Goal: Task Accomplishment & Management: Complete application form

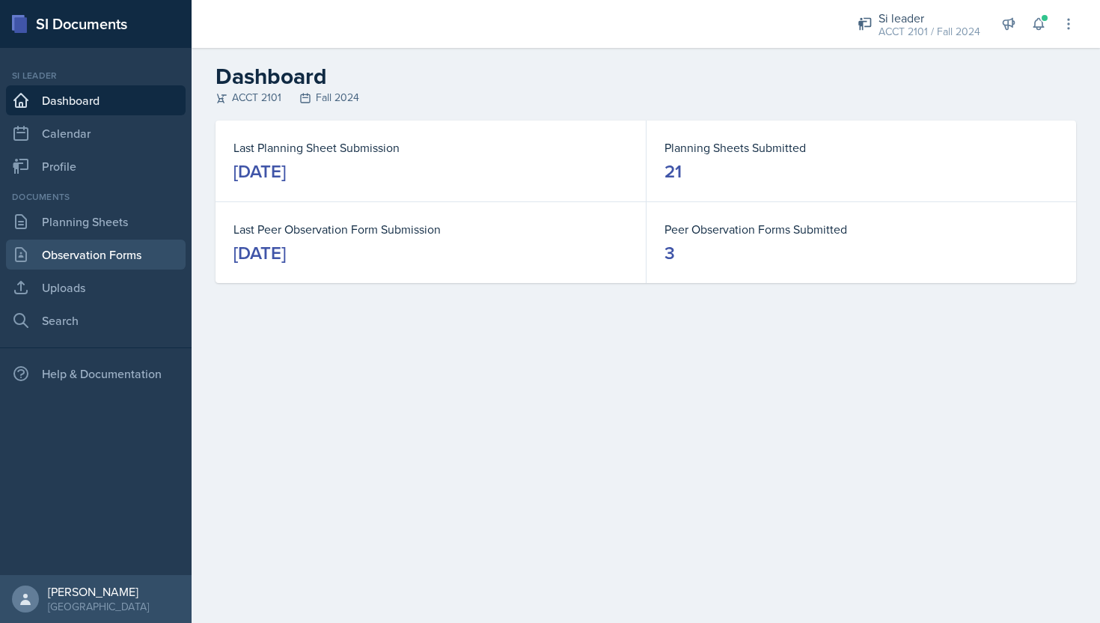
click at [89, 251] on link "Observation Forms" at bounding box center [96, 254] width 180 height 30
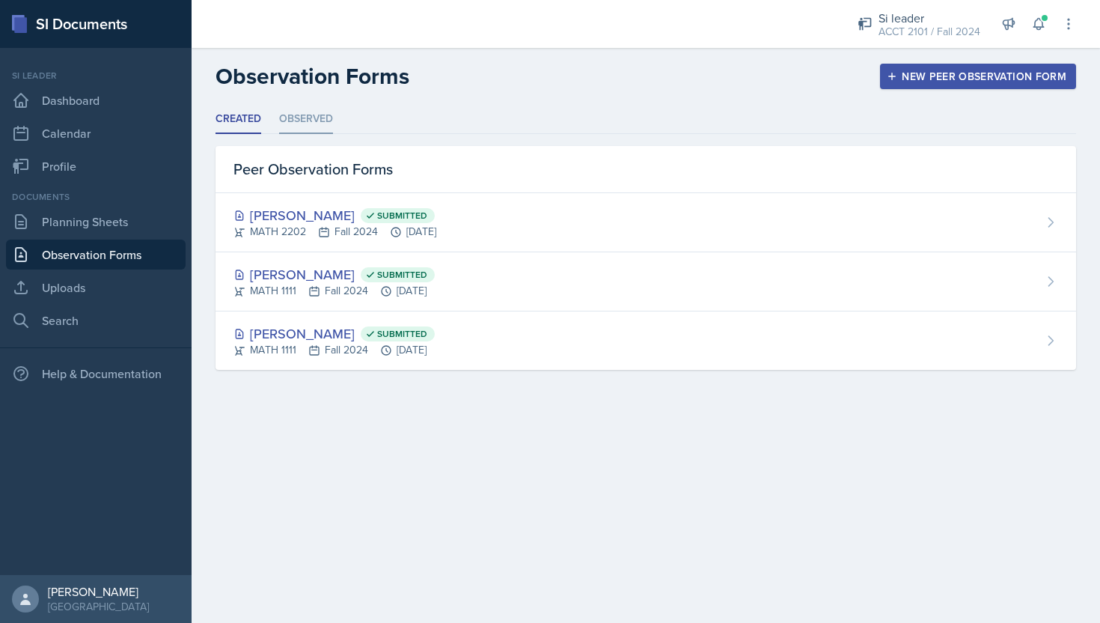
click at [320, 124] on li "Observed" at bounding box center [306, 119] width 54 height 29
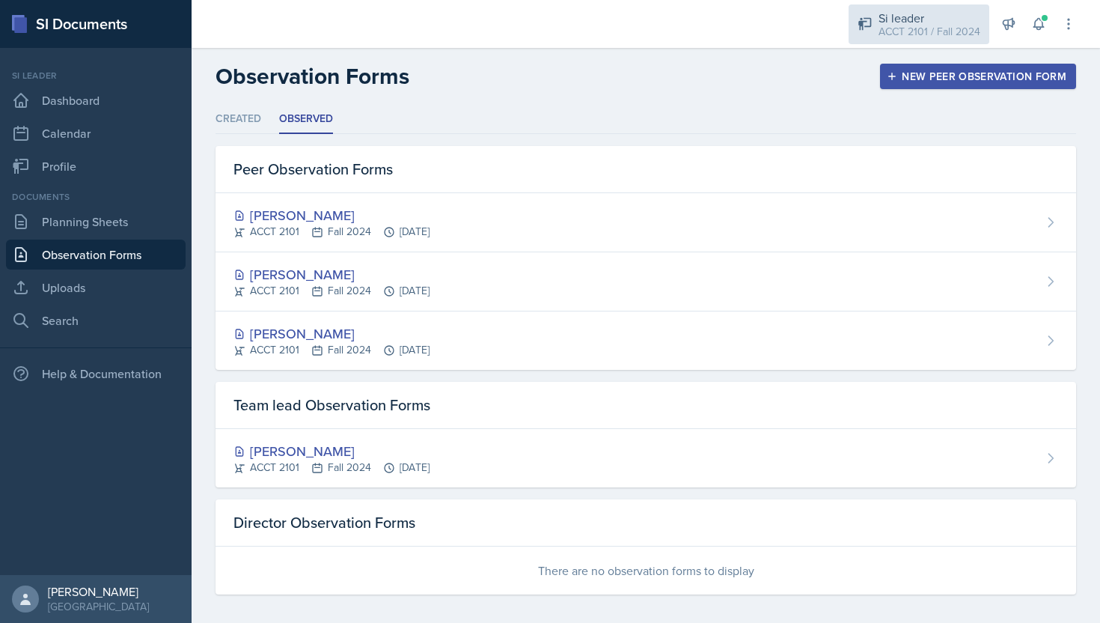
click at [950, 7] on div "Si leader ACCT 2101 / Fall 2024" at bounding box center [919, 24] width 141 height 40
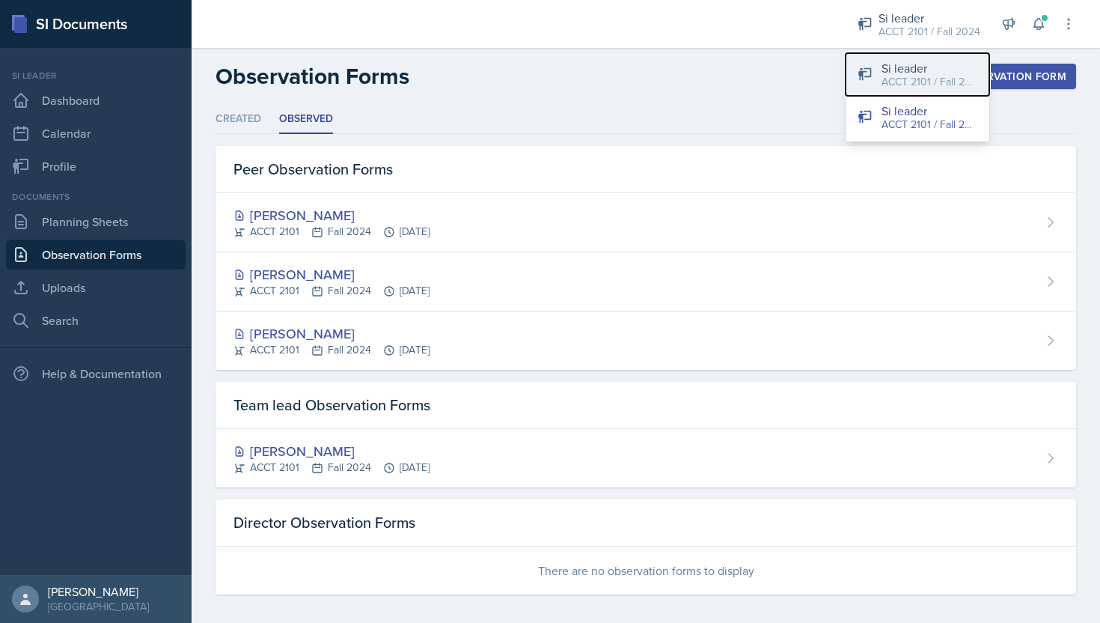
click at [892, 82] on div "ACCT 2101 / Fall 2025" at bounding box center [930, 82] width 96 height 16
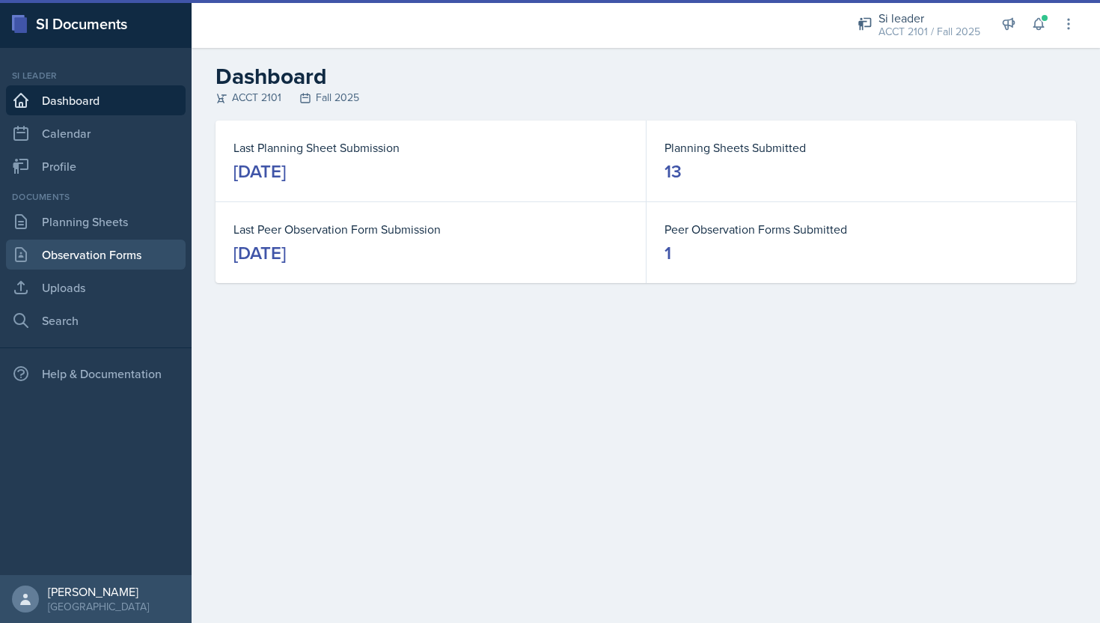
click at [159, 248] on link "Observation Forms" at bounding box center [96, 254] width 180 height 30
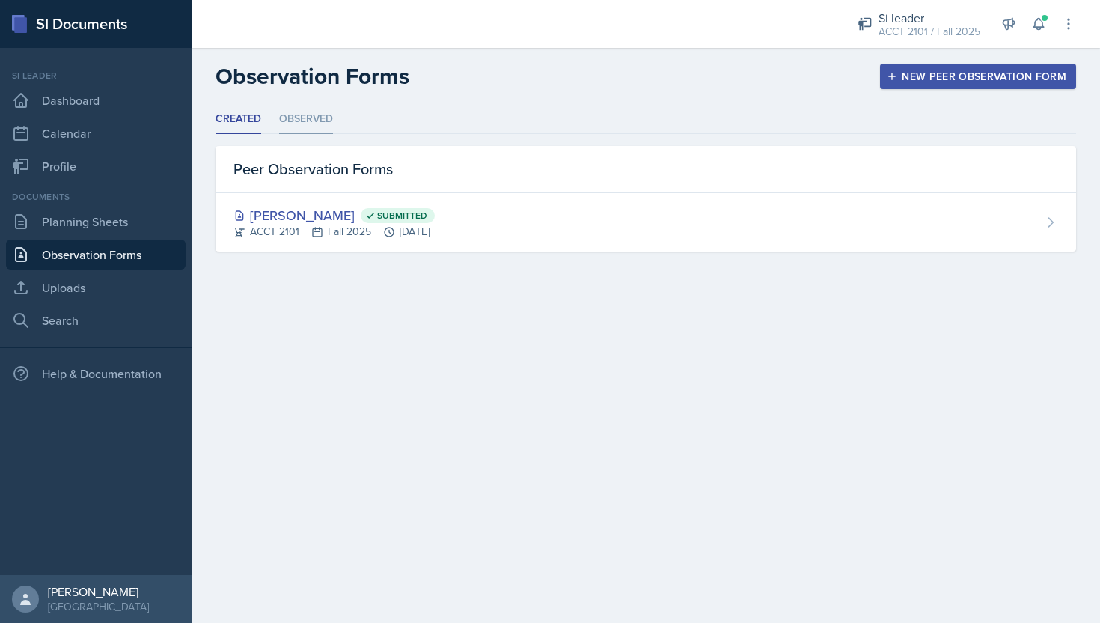
click at [317, 133] on li "Observed" at bounding box center [306, 119] width 54 height 29
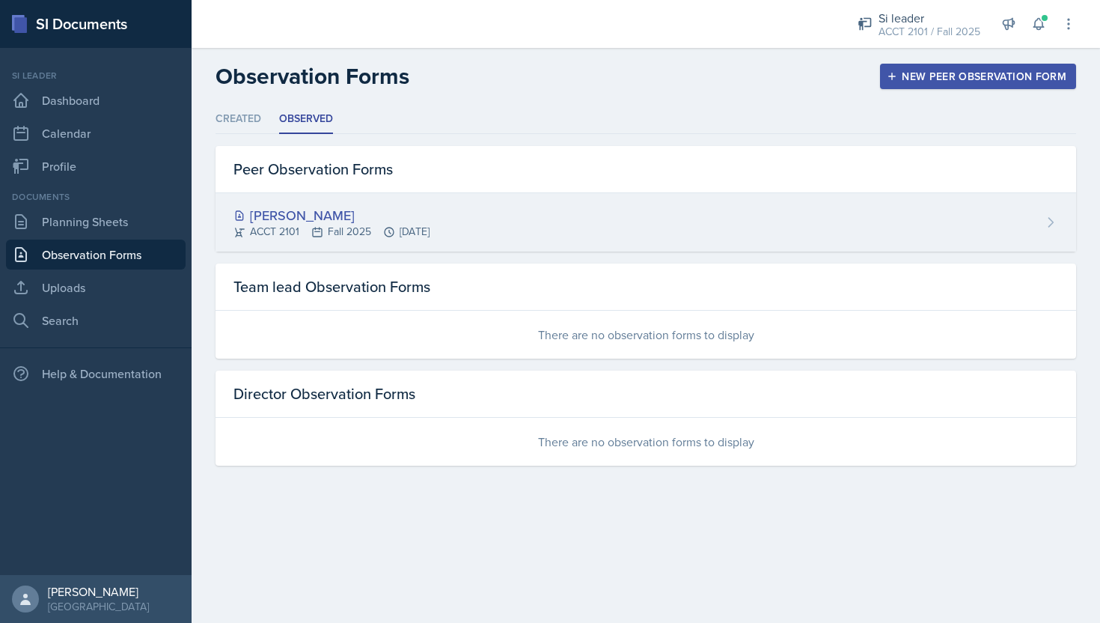
click at [418, 211] on div "[PERSON_NAME]" at bounding box center [331, 215] width 196 height 20
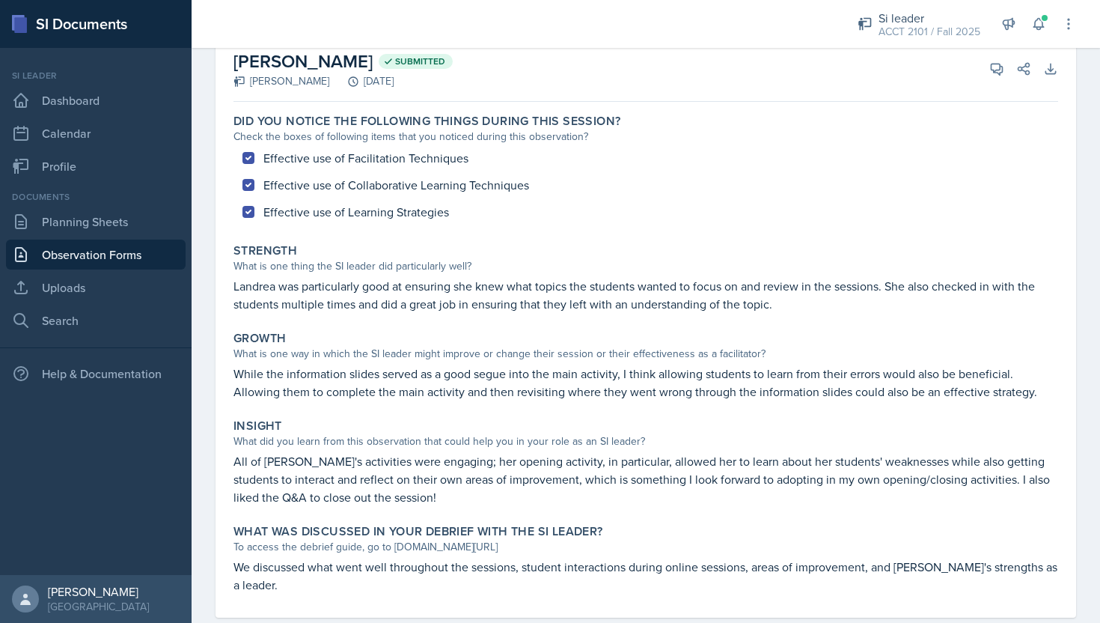
scroll to position [70, 0]
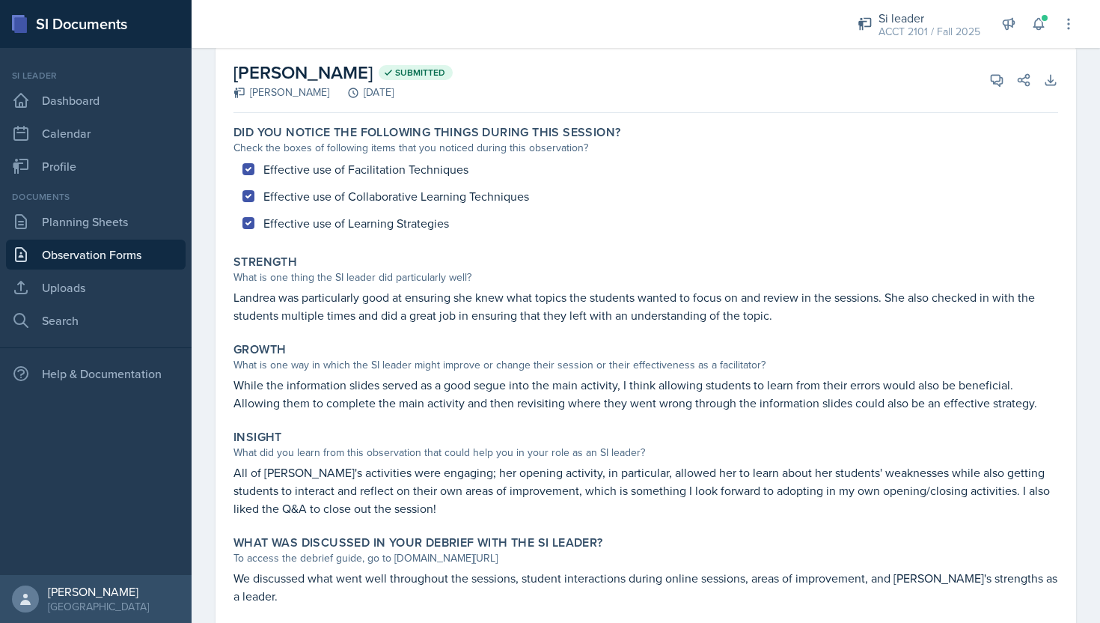
click at [97, 243] on link "Observation Forms" at bounding box center [96, 254] width 180 height 30
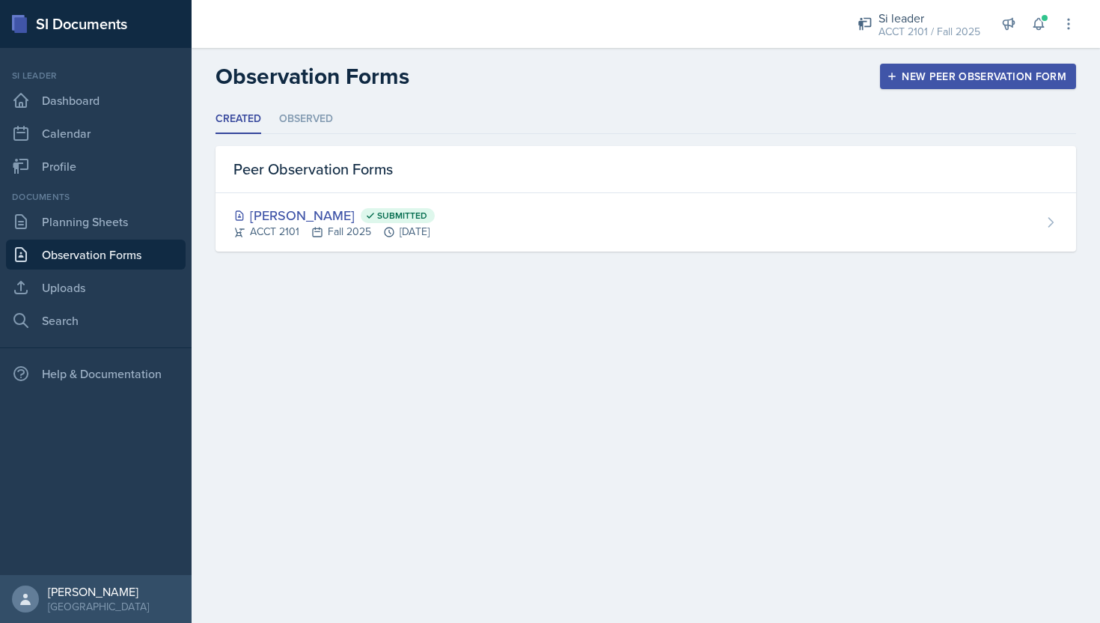
click at [945, 74] on div "New Peer Observation Form" at bounding box center [978, 76] width 177 height 12
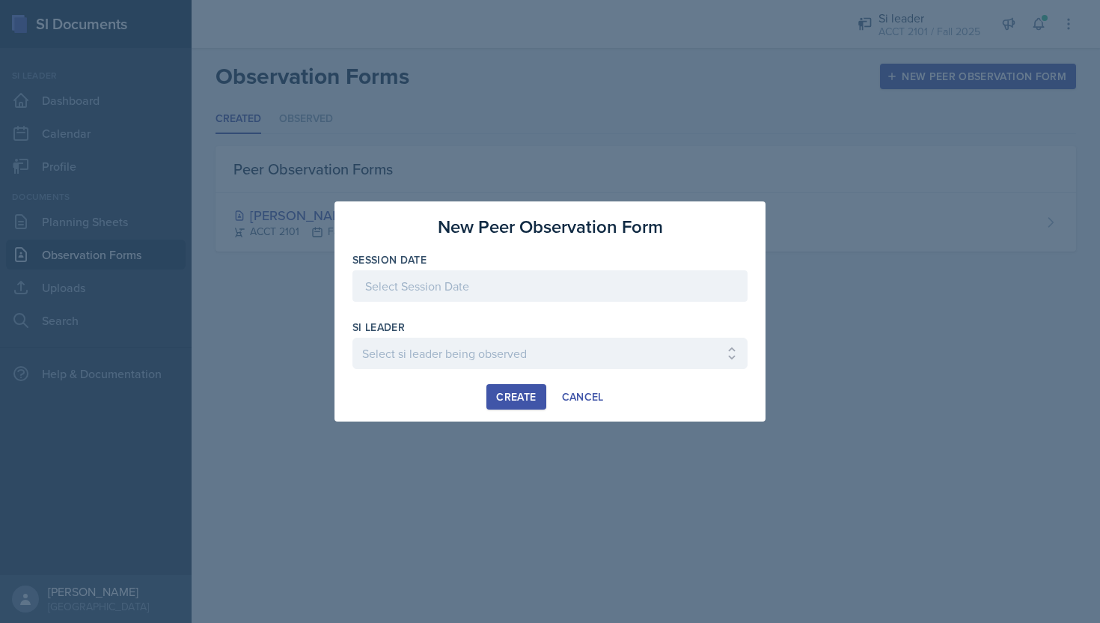
click at [628, 279] on div at bounding box center [549, 285] width 395 height 31
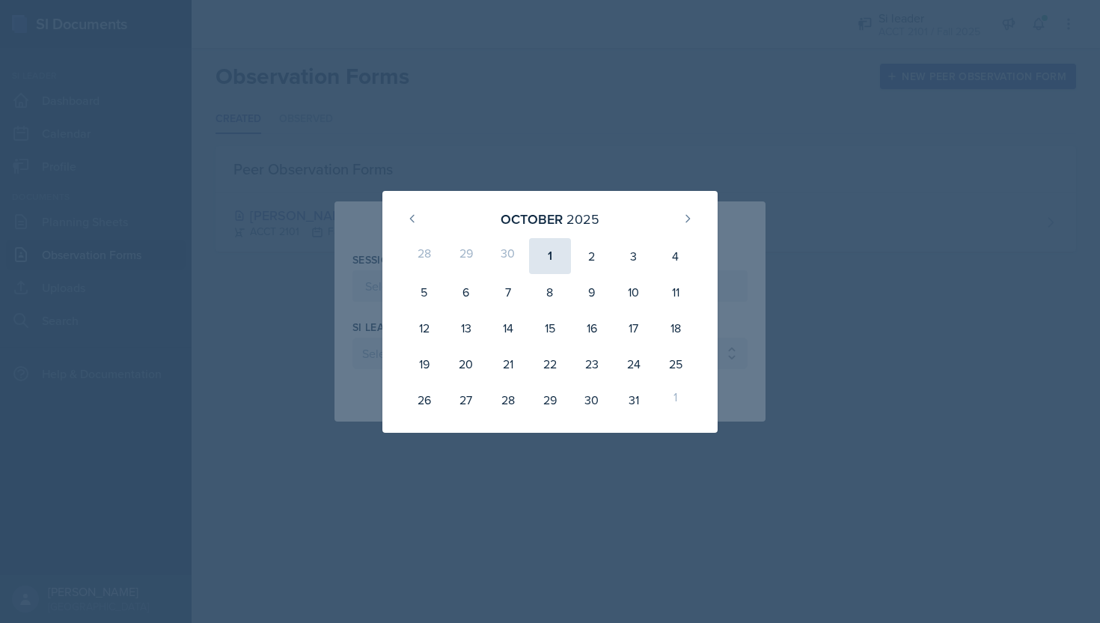
click at [556, 245] on div "1" at bounding box center [550, 256] width 42 height 36
type input "[DATE]"
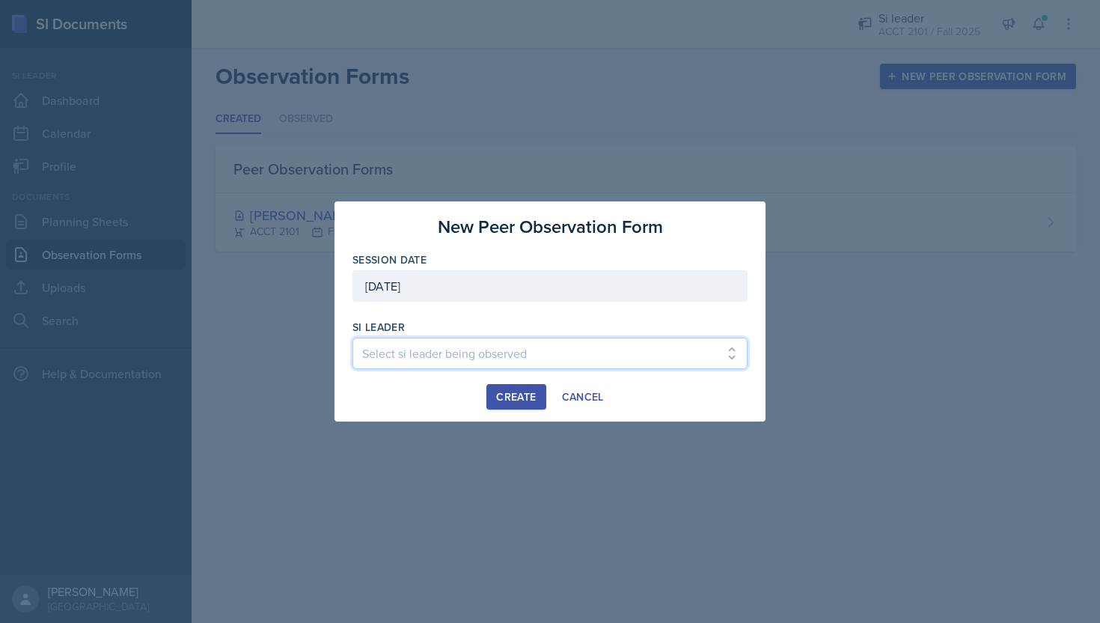
click at [550, 347] on select "Select si leader being observed [PERSON_NAME] / PSYC 2500 / The Phantoms of The…" at bounding box center [549, 352] width 395 height 31
click at [482, 345] on select "Select si leader being observed [PERSON_NAME] / PSYC 2500 / The Phantoms of The…" at bounding box center [549, 352] width 395 height 31
select select "72fb0399-97f8-4d2c-9252-cab73398ea0a"
click at [525, 394] on div "Create" at bounding box center [516, 397] width 40 height 12
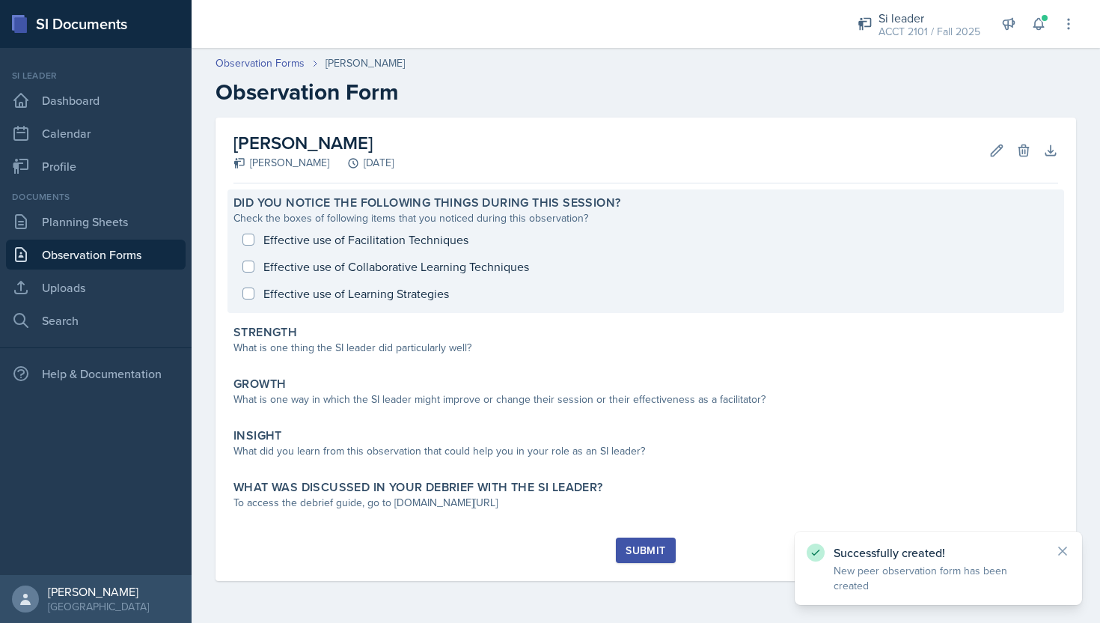
click at [447, 242] on div "Effective use of Facilitation Techniques Effective use of Collaborative Learnin…" at bounding box center [645, 266] width 825 height 81
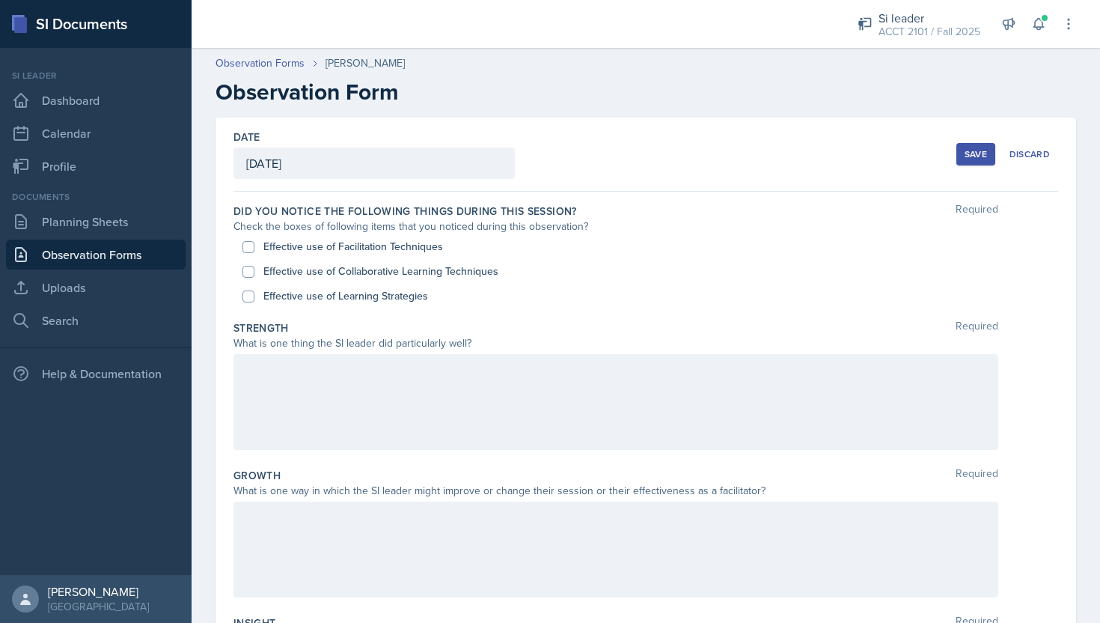
click at [430, 251] on label "Effective use of Facilitation Techniques" at bounding box center [353, 247] width 180 height 16
click at [254, 251] on input "Effective use of Facilitation Techniques" at bounding box center [248, 247] width 12 height 12
checkbox input "true"
click at [437, 269] on label "Effective use of Collaborative Learning Techniques" at bounding box center [380, 271] width 235 height 16
click at [254, 269] on input "Effective use of Collaborative Learning Techniques" at bounding box center [248, 272] width 12 height 12
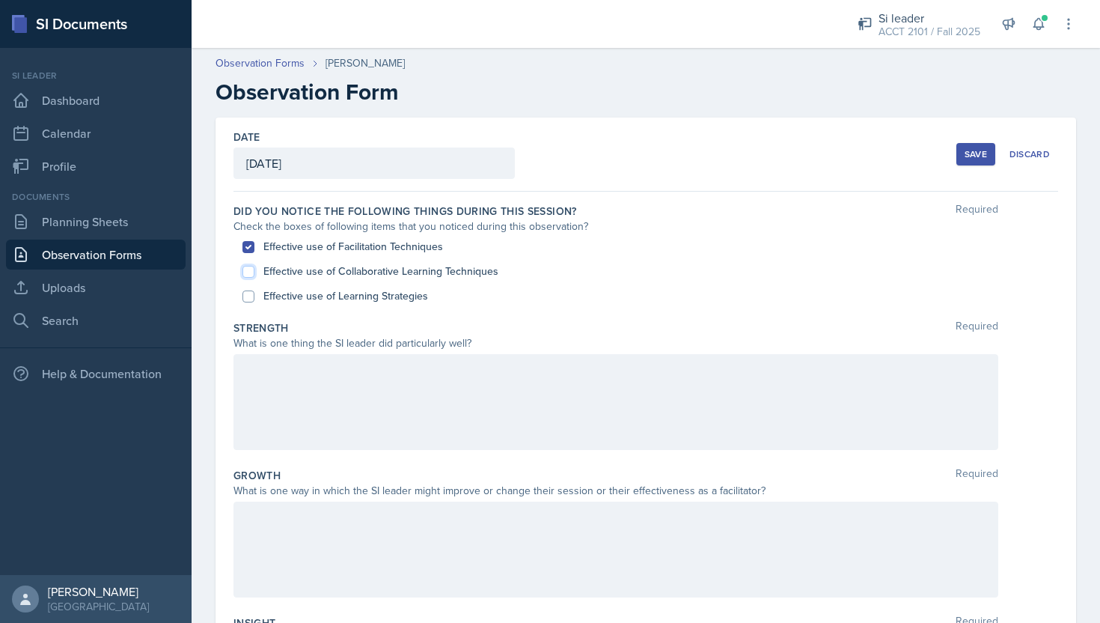
checkbox input "true"
click at [404, 293] on label "Effective use of Learning Strategies" at bounding box center [345, 296] width 165 height 16
click at [254, 293] on input "Effective use of Learning Strategies" at bounding box center [248, 296] width 12 height 12
checkbox input "true"
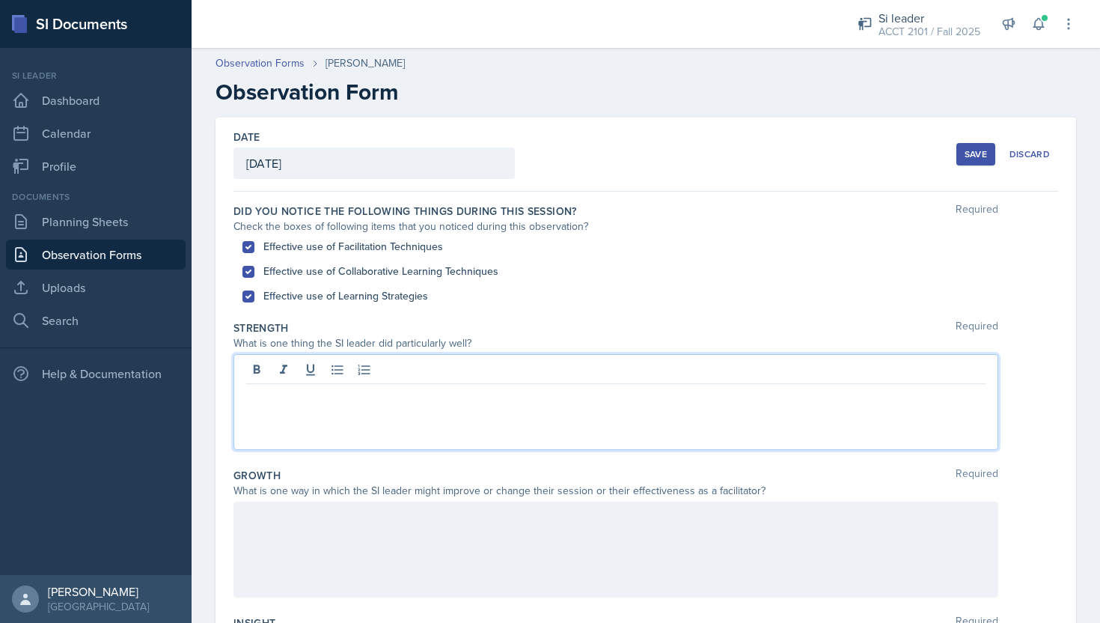
click at [414, 376] on div at bounding box center [615, 402] width 765 height 96
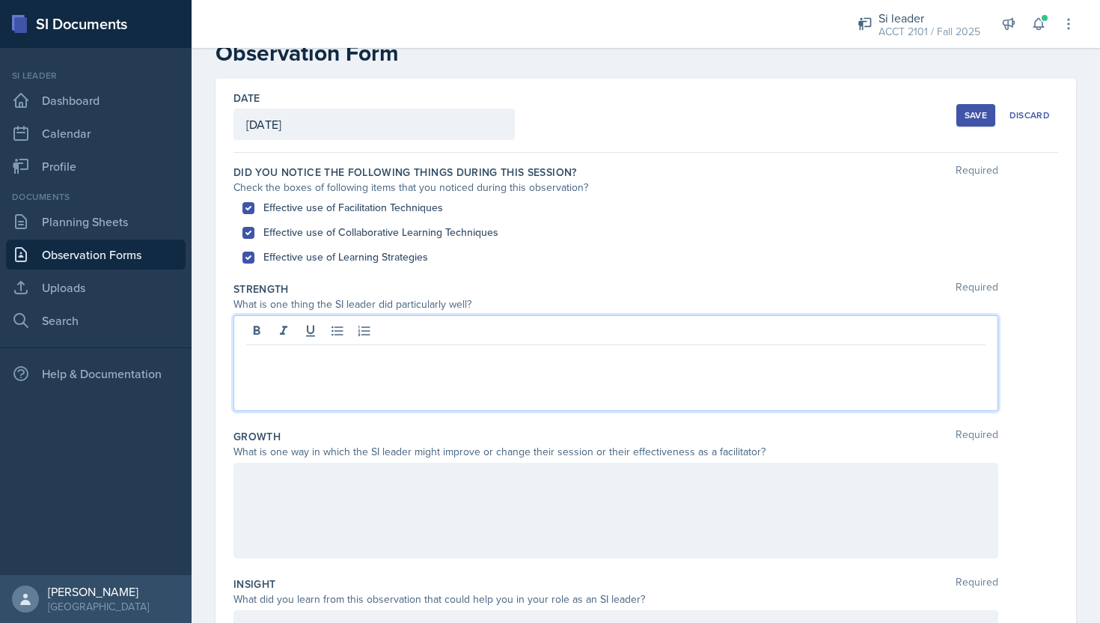
scroll to position [64, 0]
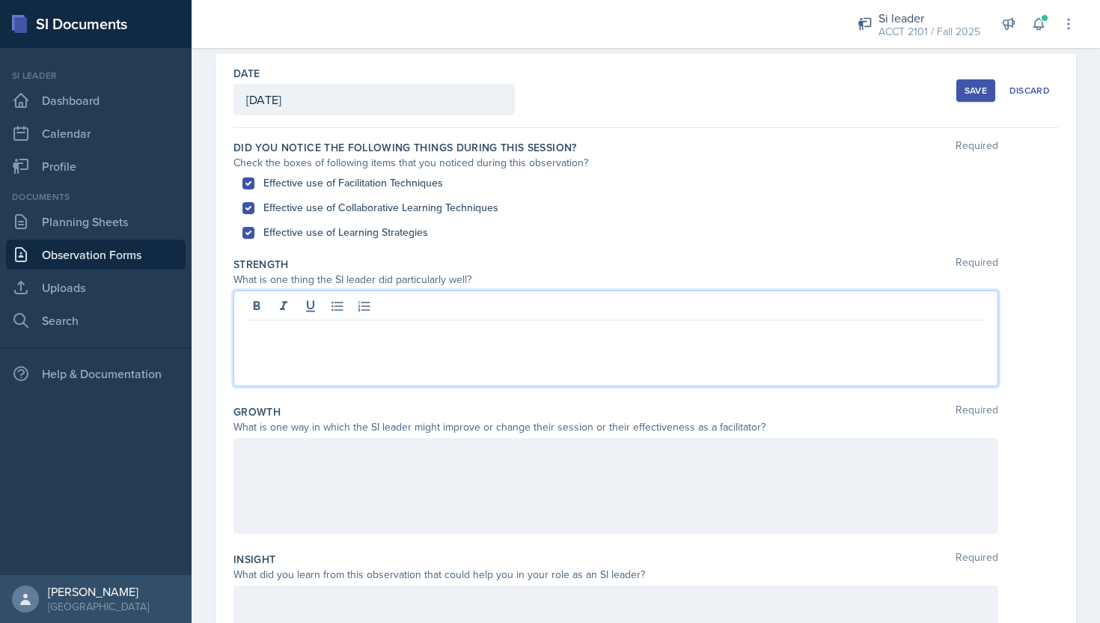
click at [419, 363] on div at bounding box center [615, 338] width 765 height 96
click at [525, 332] on p "[PERSON_NAME] was really good at getting the students to unumute and" at bounding box center [615, 332] width 739 height 18
click at [608, 345] on div "[PERSON_NAME] was really good at getting the students to unmute and" at bounding box center [615, 338] width 765 height 96
click at [607, 335] on p "[PERSON_NAME] was really good at getting the students to unmute and" at bounding box center [615, 332] width 739 height 18
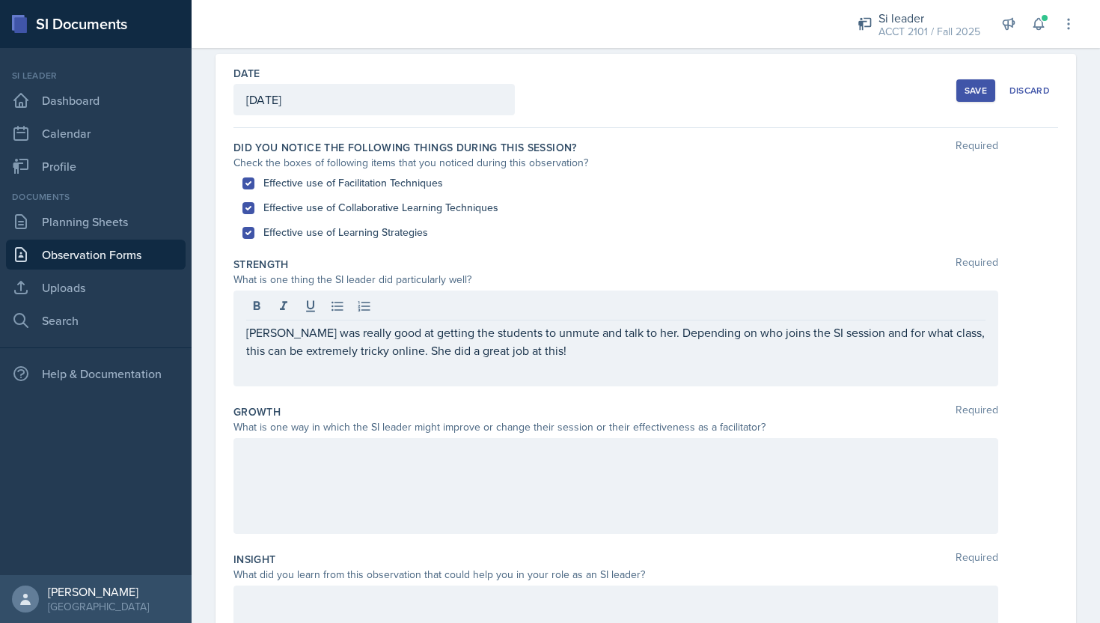
click at [553, 474] on div at bounding box center [615, 486] width 765 height 96
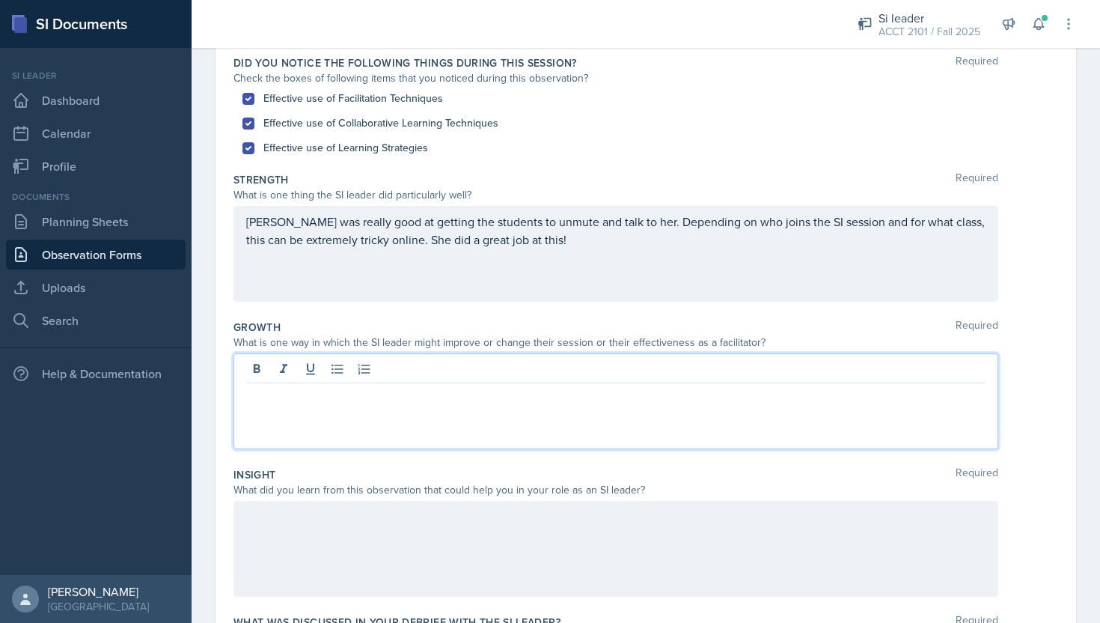
scroll to position [184, 0]
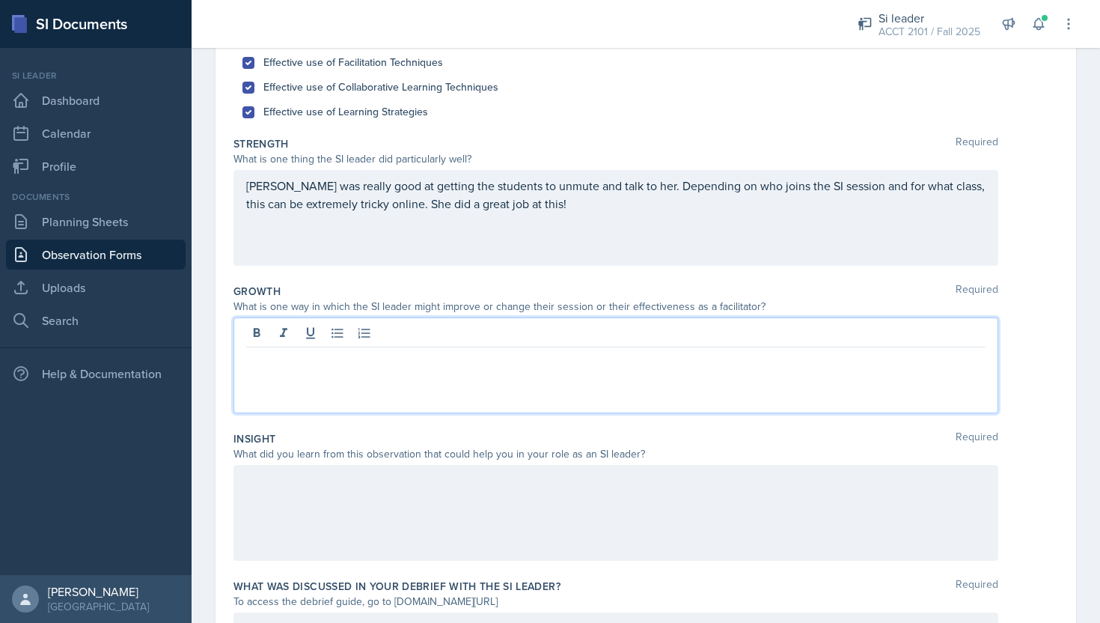
click at [584, 381] on div at bounding box center [615, 365] width 765 height 96
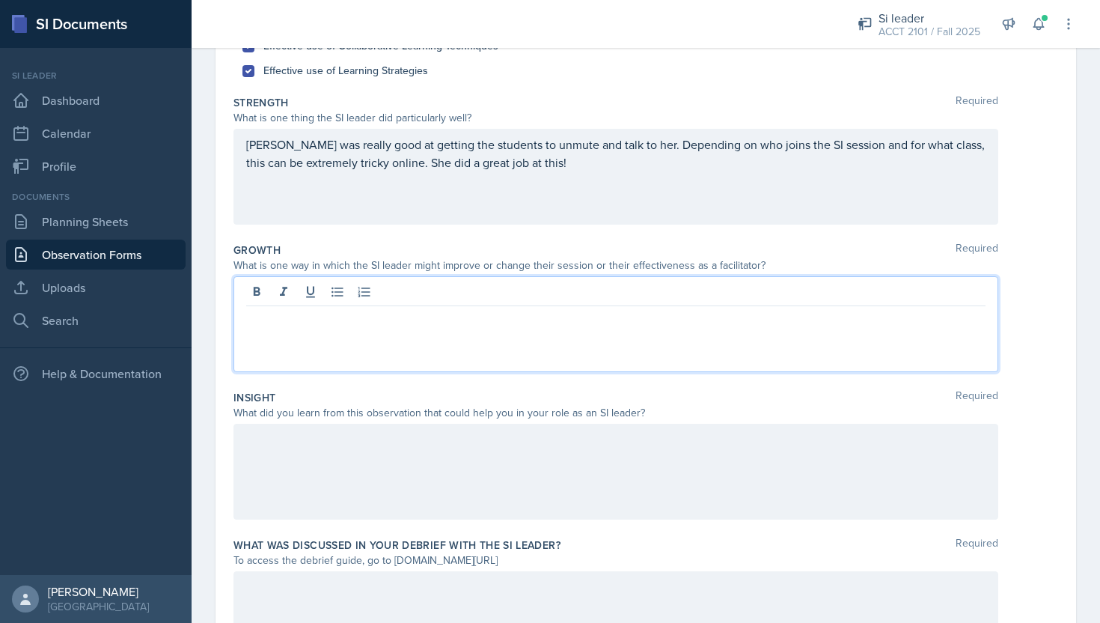
scroll to position [229, 0]
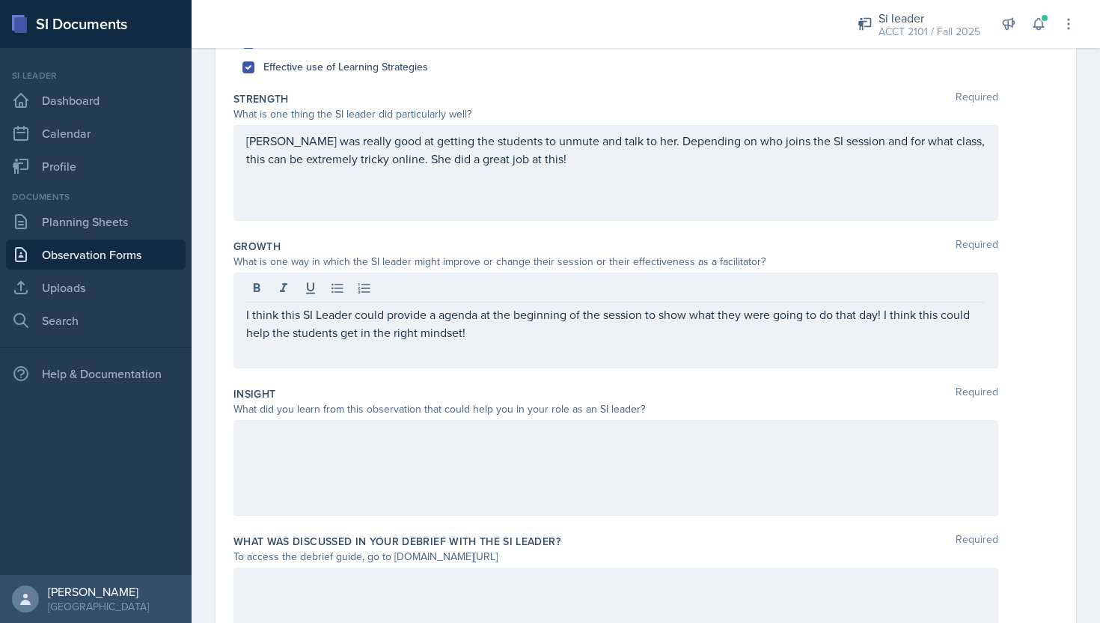
click at [529, 477] on div at bounding box center [615, 468] width 765 height 96
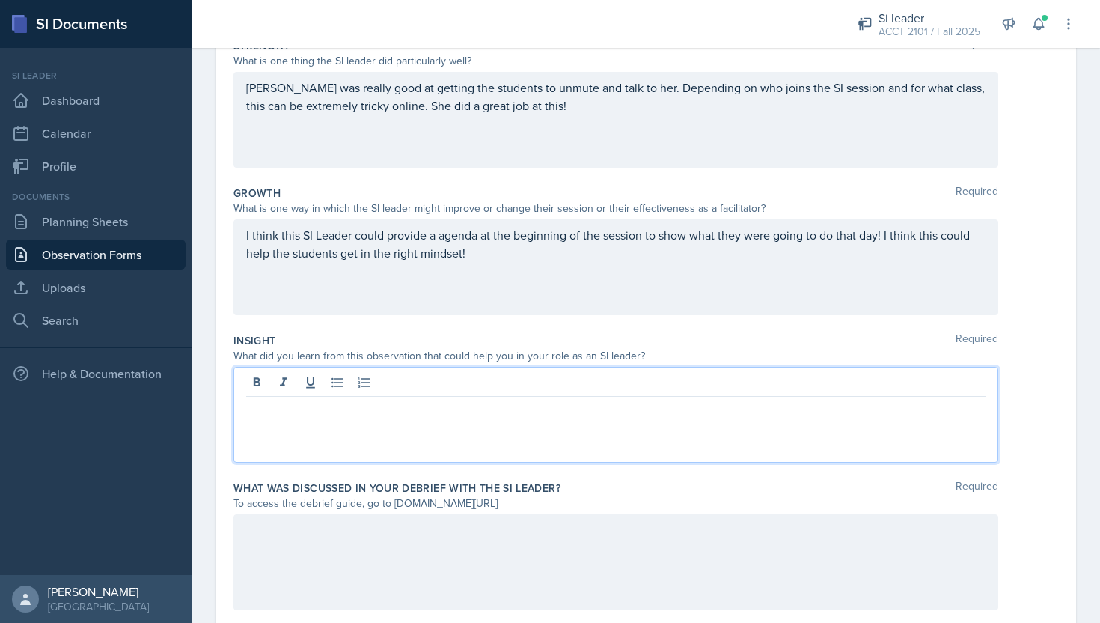
scroll to position [289, 0]
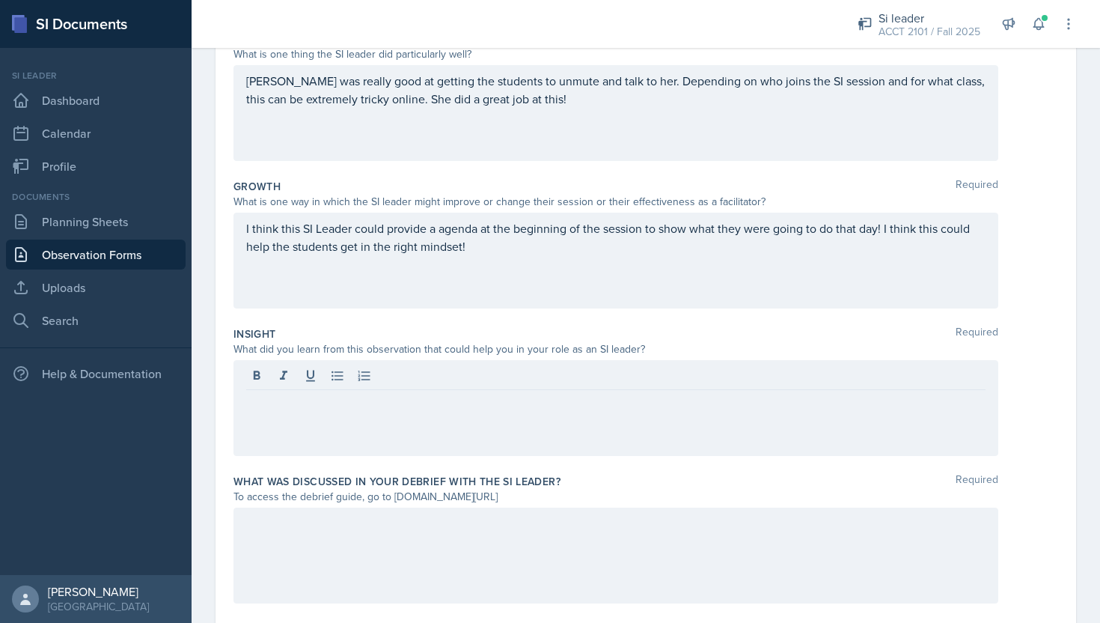
click at [551, 426] on div at bounding box center [615, 408] width 765 height 96
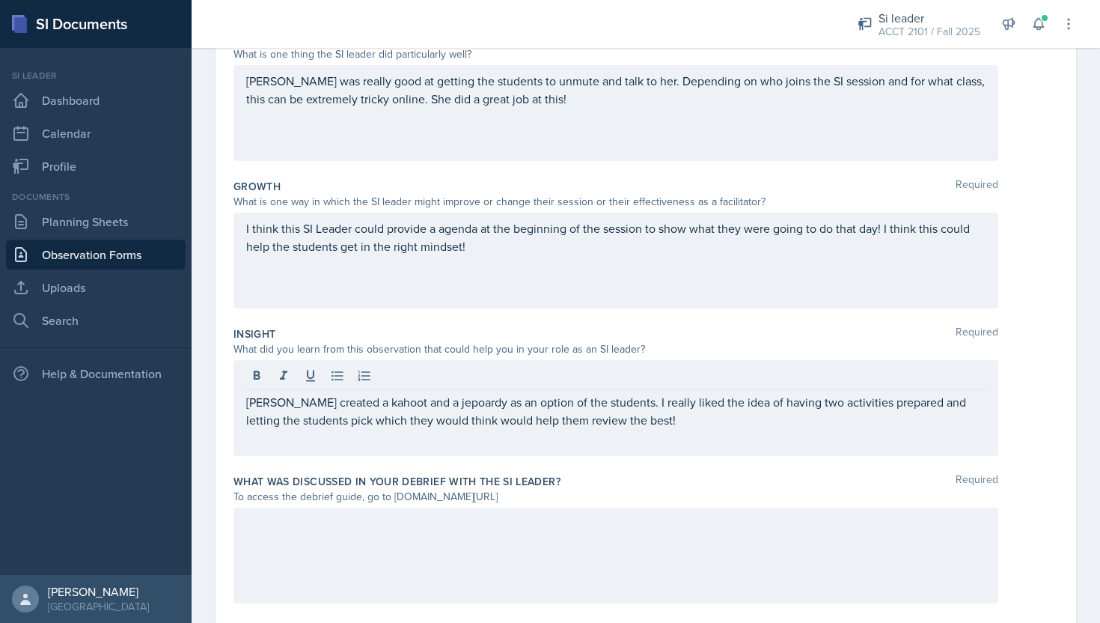
click at [432, 433] on div "[PERSON_NAME] created a kahoot and a jepoardy as an option of the students. I r…" at bounding box center [615, 408] width 765 height 96
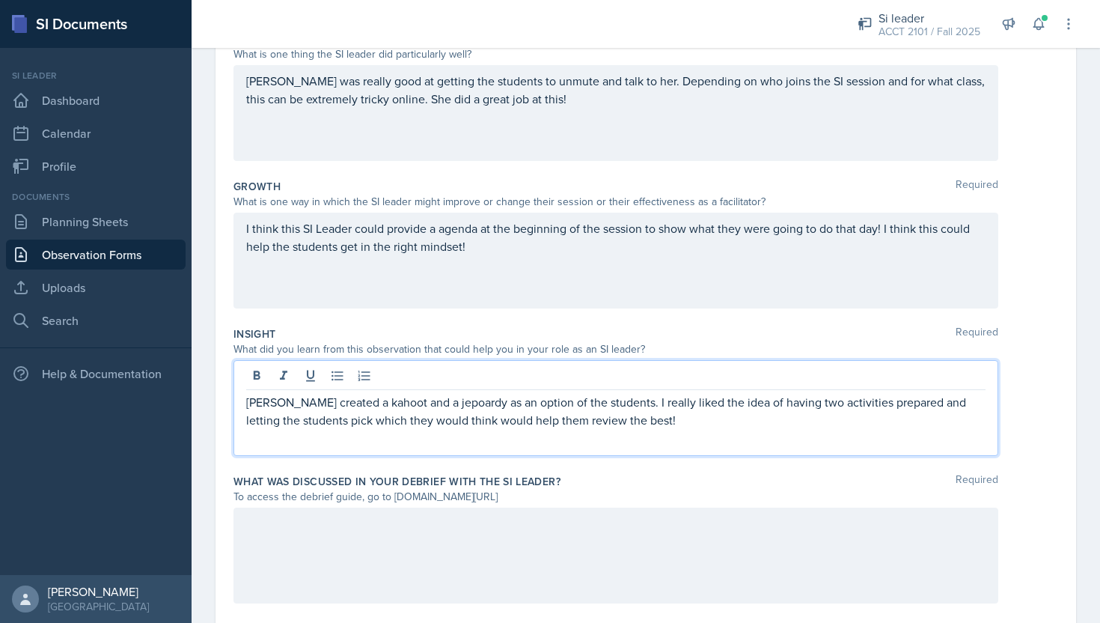
click at [420, 403] on p "[PERSON_NAME] created a kahoot and a jepoardy as an option of the students. I r…" at bounding box center [615, 411] width 739 height 36
click at [439, 405] on p "[PERSON_NAME] created a kahoot and a jeopoardy as an option of the students. I …" at bounding box center [615, 411] width 739 height 36
click at [670, 415] on p "[PERSON_NAME] created a kahoot and a jeopardy as an option of the students. I r…" at bounding box center [615, 411] width 739 height 36
click at [533, 403] on p "[PERSON_NAME] created a kahoot and a jeopardy as an option of the students. I r…" at bounding box center [615, 411] width 739 height 36
click at [690, 427] on p "[PERSON_NAME] created a kahoot and a jeopardy as an option for the students. I …" at bounding box center [615, 411] width 739 height 36
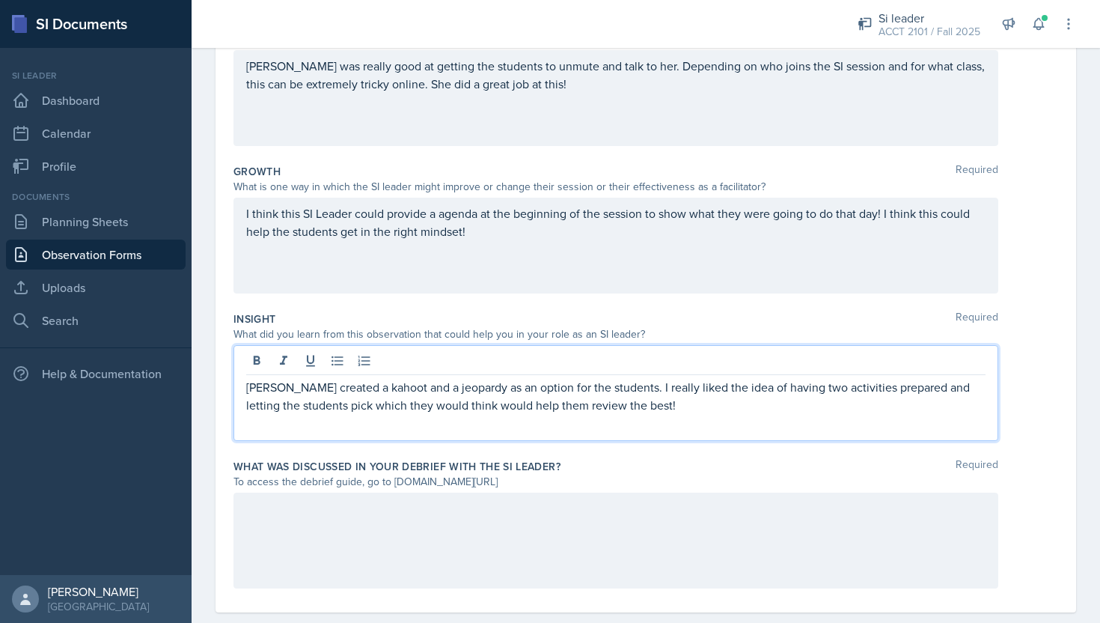
scroll to position [329, 0]
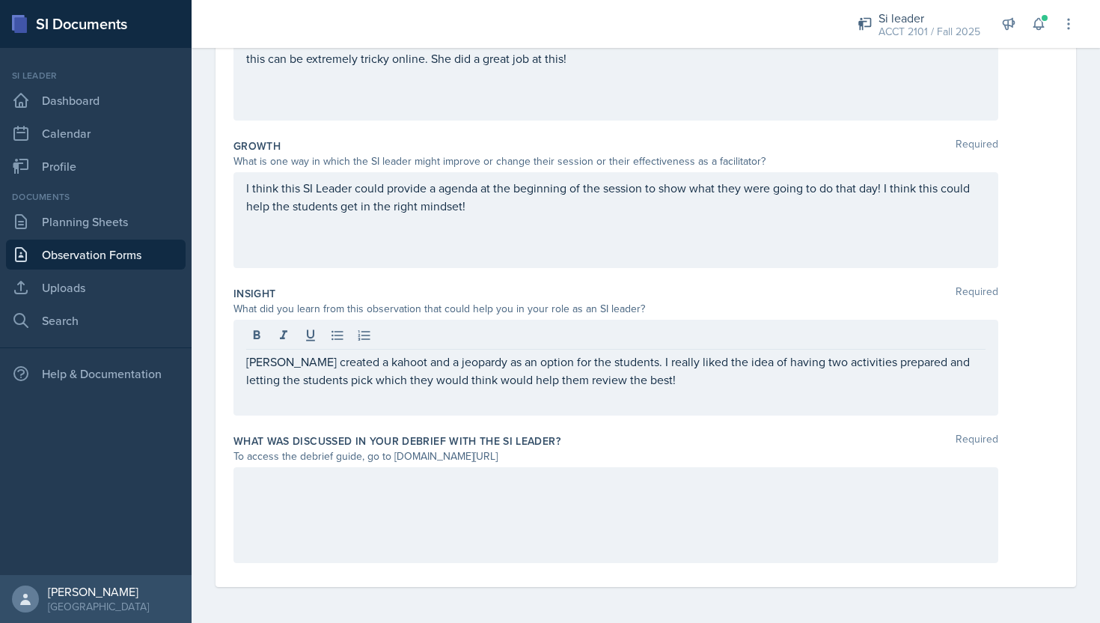
click at [671, 540] on div at bounding box center [615, 515] width 765 height 96
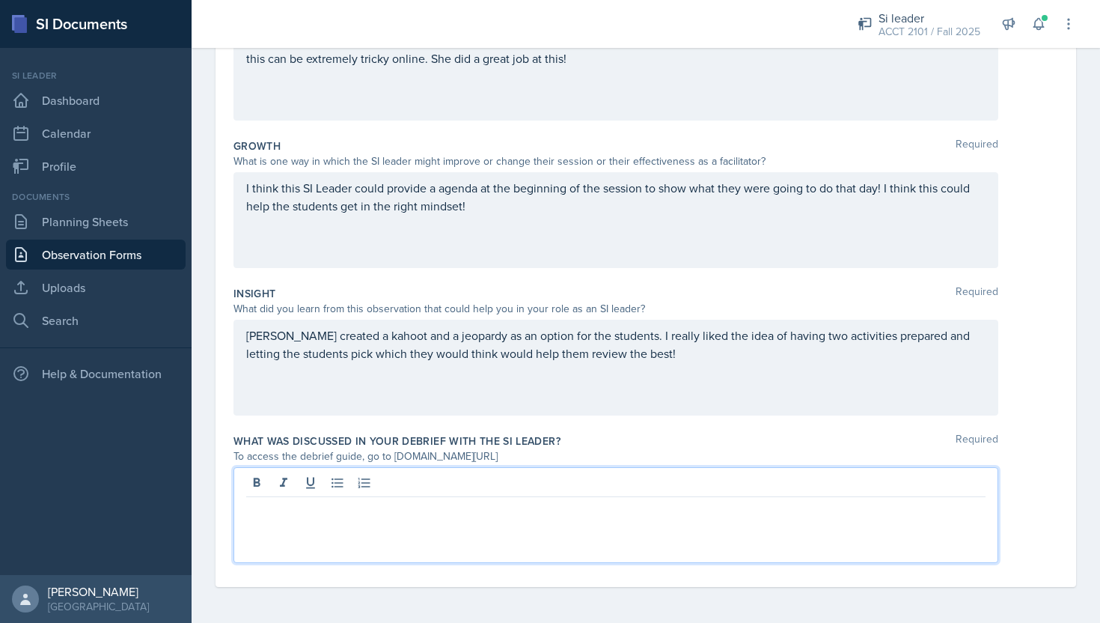
click at [671, 528] on div at bounding box center [615, 515] width 765 height 96
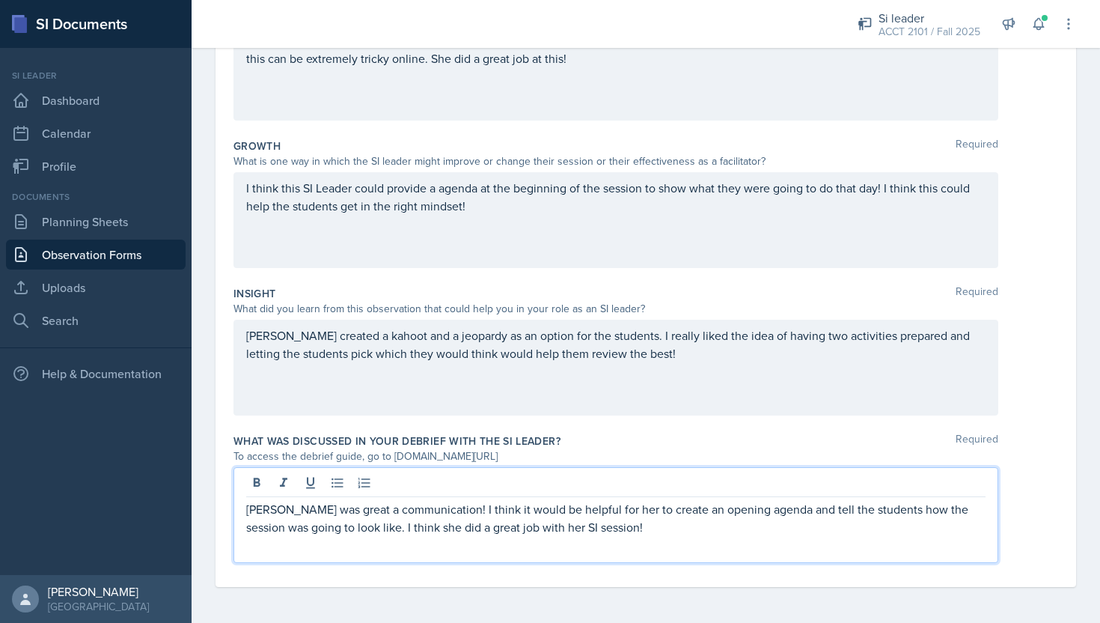
click at [703, 531] on p "[PERSON_NAME] was great a communication! I think it would be helpful for her to…" at bounding box center [615, 518] width 739 height 36
click at [892, 513] on p "[PERSON_NAME] was great a communication! I think it would be helpful for her to…" at bounding box center [615, 518] width 739 height 36
click at [653, 524] on p "[PERSON_NAME] was great a communication! I think it would be helpful for her to…" at bounding box center [615, 518] width 739 height 36
click at [427, 509] on p "[PERSON_NAME] was great a communication! I think it would be helpful for her to…" at bounding box center [615, 518] width 739 height 36
click at [433, 508] on p "[PERSON_NAME] was great a communication! I think it would be helpful for her to…" at bounding box center [615, 518] width 739 height 36
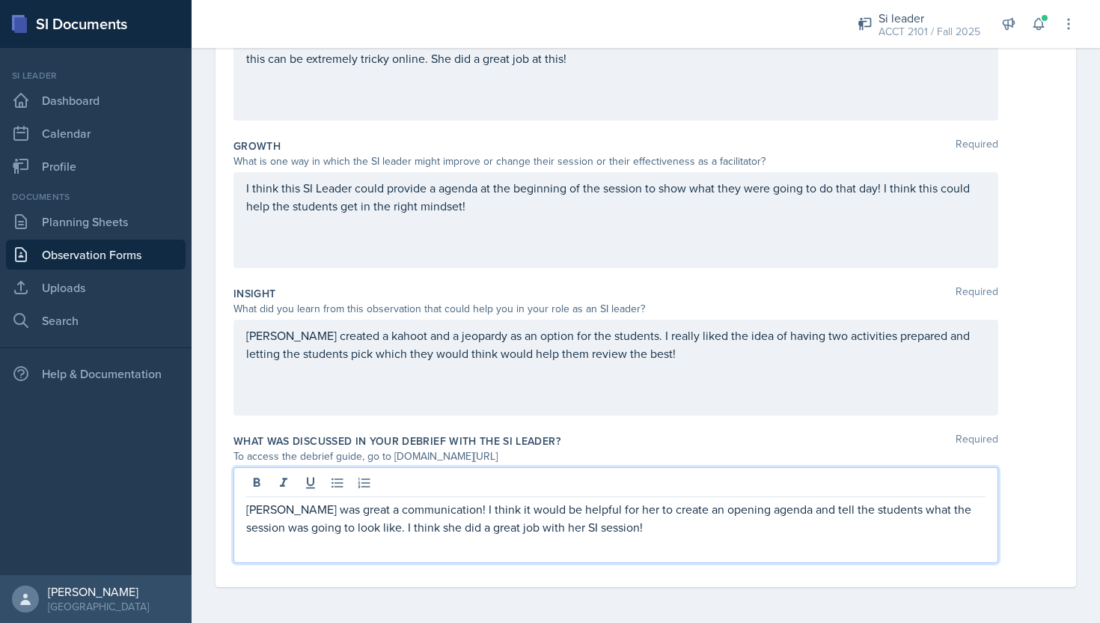
click at [612, 533] on p "[PERSON_NAME] was great a communication! I think it would be helpful for her to…" at bounding box center [615, 518] width 739 height 36
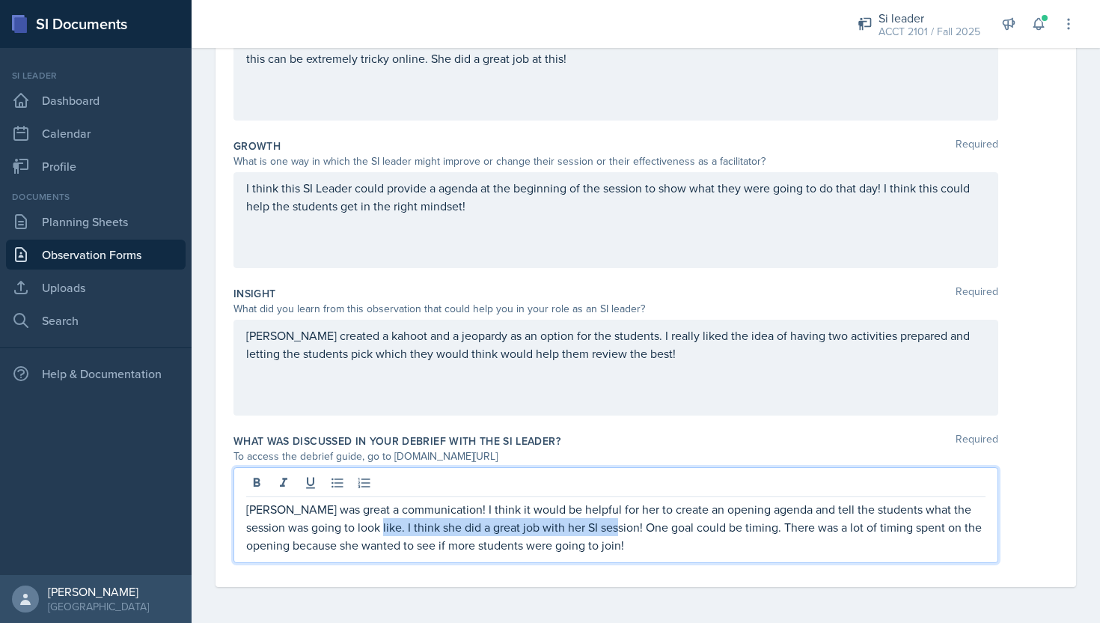
drag, startPoint x: 341, startPoint y: 525, endPoint x: 582, endPoint y: 522, distance: 241.0
click at [582, 522] on p "[PERSON_NAME] was great a communication! I think it would be helpful for her to…" at bounding box center [615, 527] width 739 height 54
copy p "I think she did a great job with her SI session!"
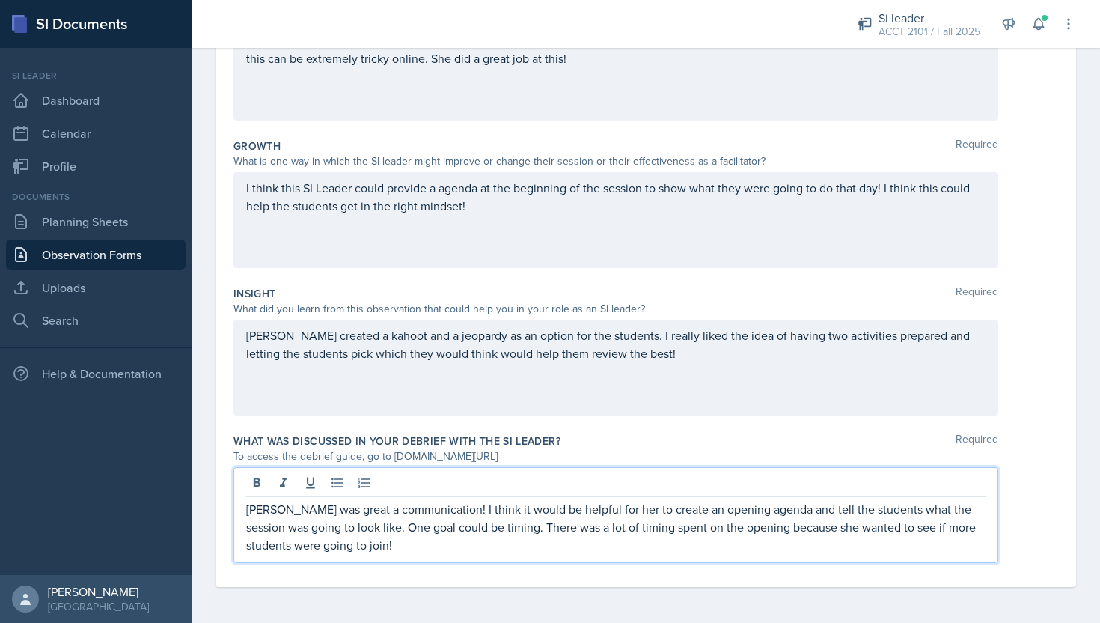
click at [459, 544] on p "[PERSON_NAME] was great a communication! I think it would be helpful for her to…" at bounding box center [615, 527] width 739 height 54
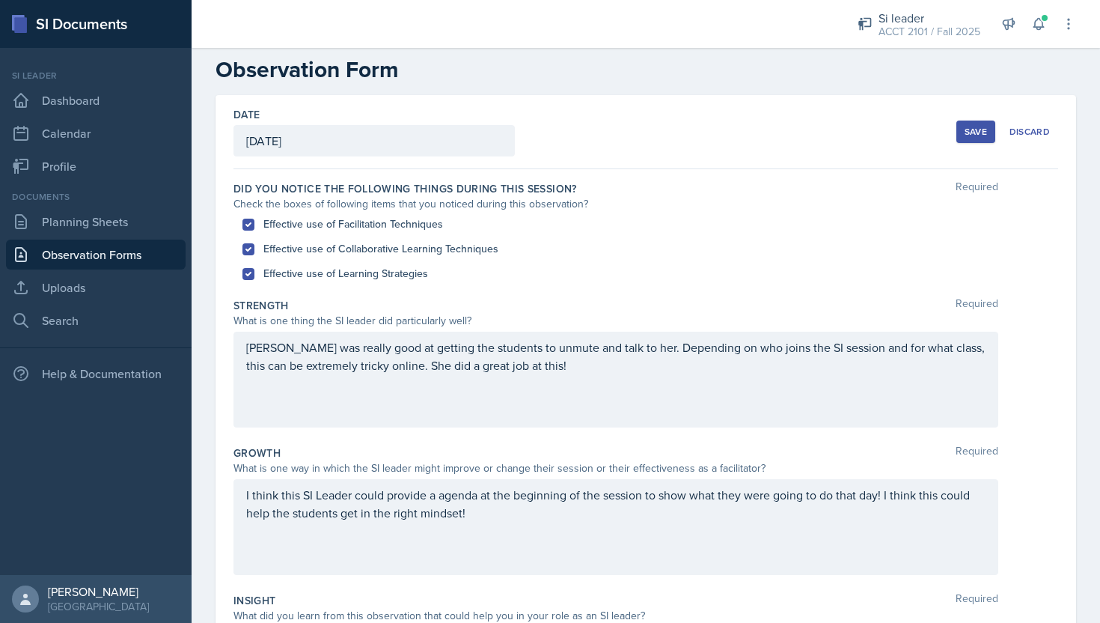
scroll to position [0, 0]
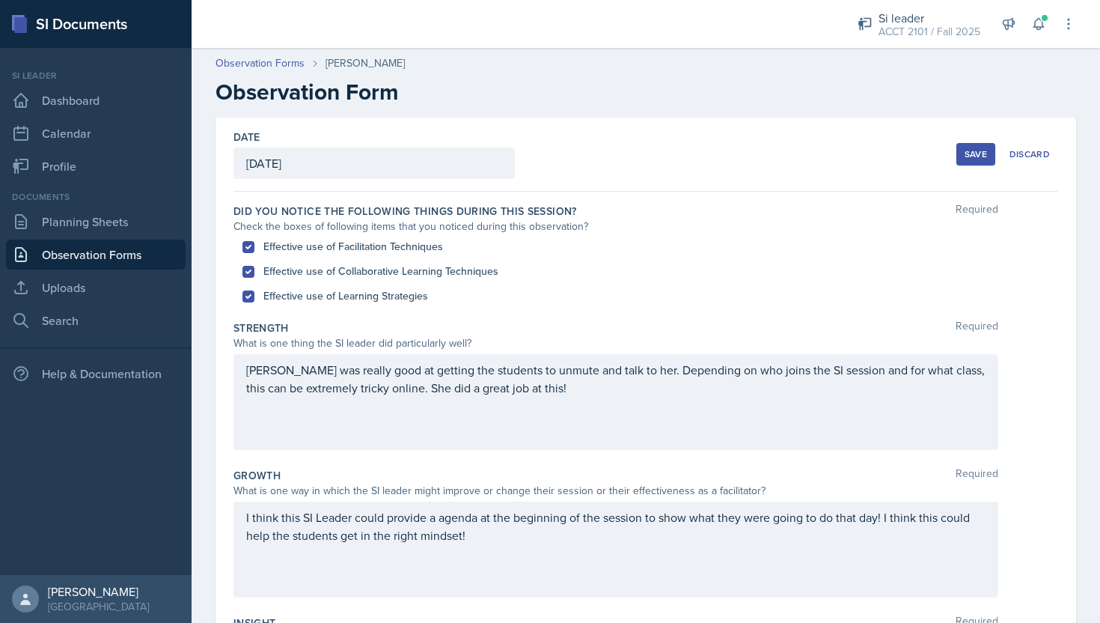
click at [975, 158] on div "Save" at bounding box center [976, 154] width 22 height 12
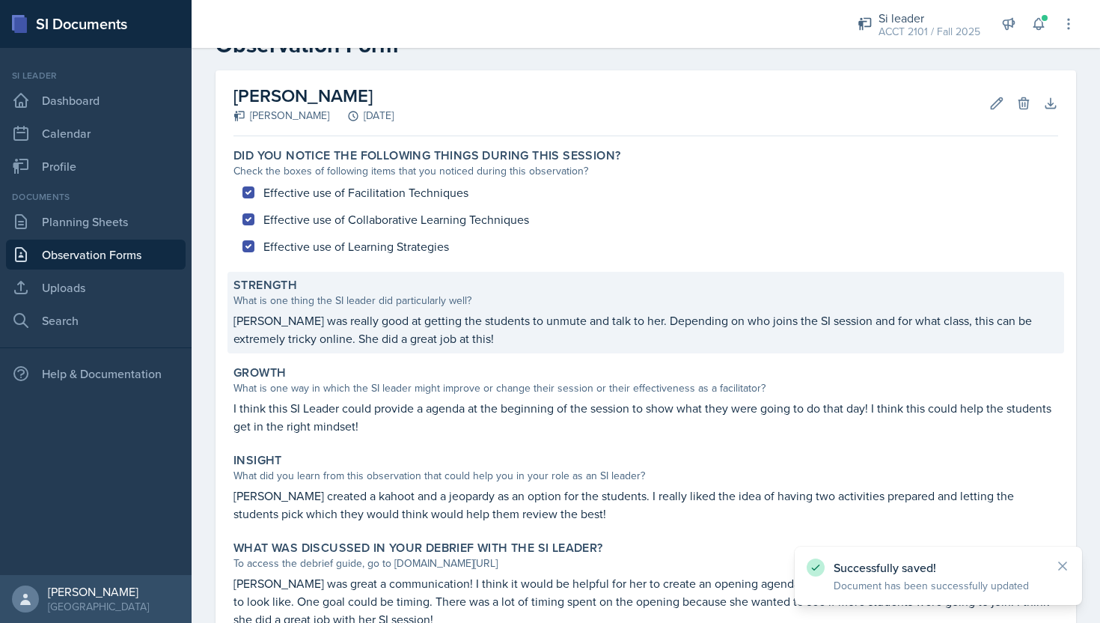
scroll to position [150, 0]
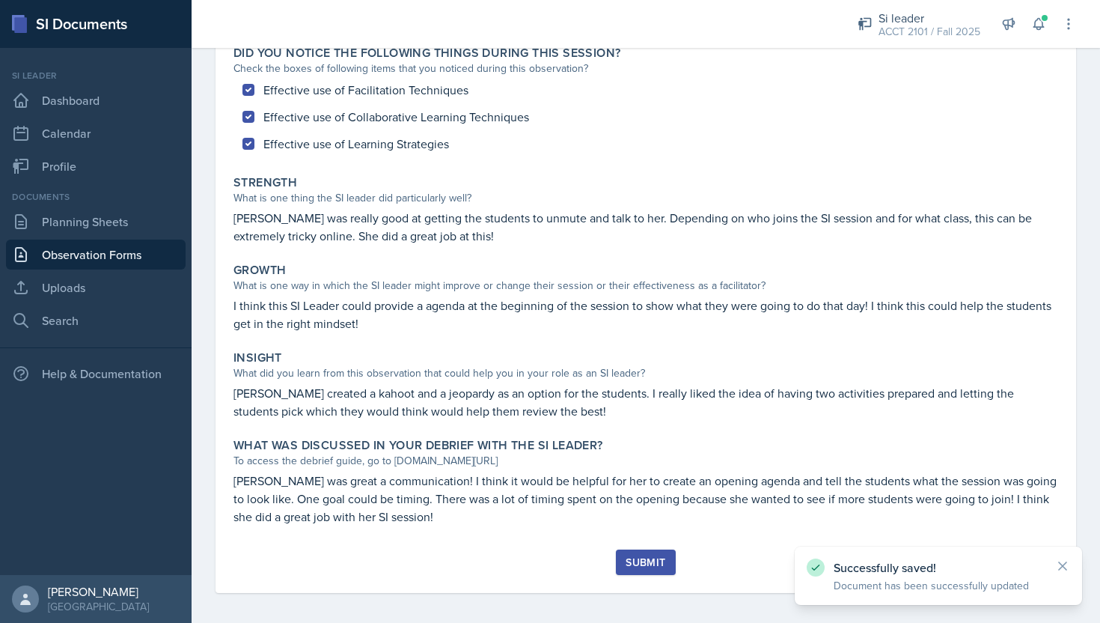
click at [640, 575] on div "Submit" at bounding box center [645, 570] width 825 height 43
click at [642, 568] on div "Submit" at bounding box center [646, 562] width 40 height 12
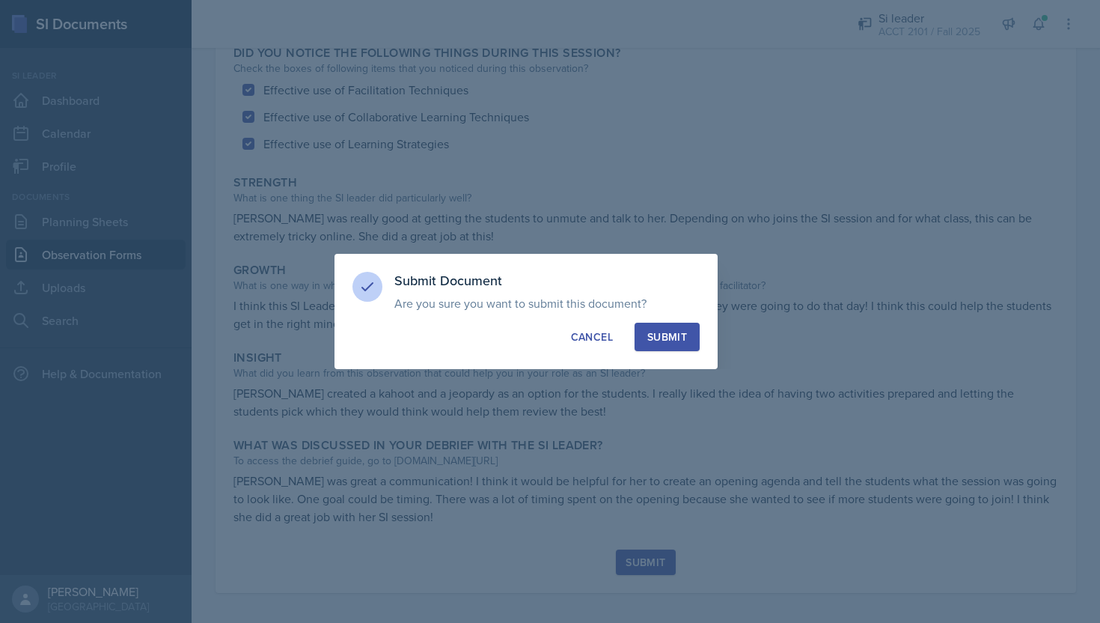
click at [664, 332] on div "Submit" at bounding box center [667, 336] width 40 height 15
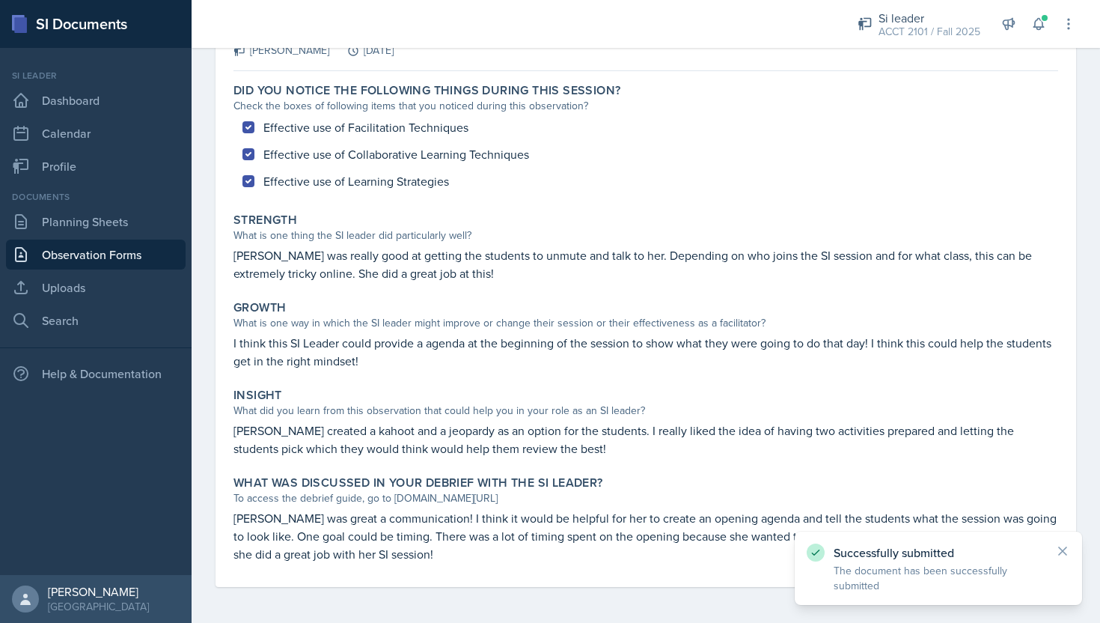
scroll to position [112, 0]
